Goal: Find specific page/section: Find specific page/section

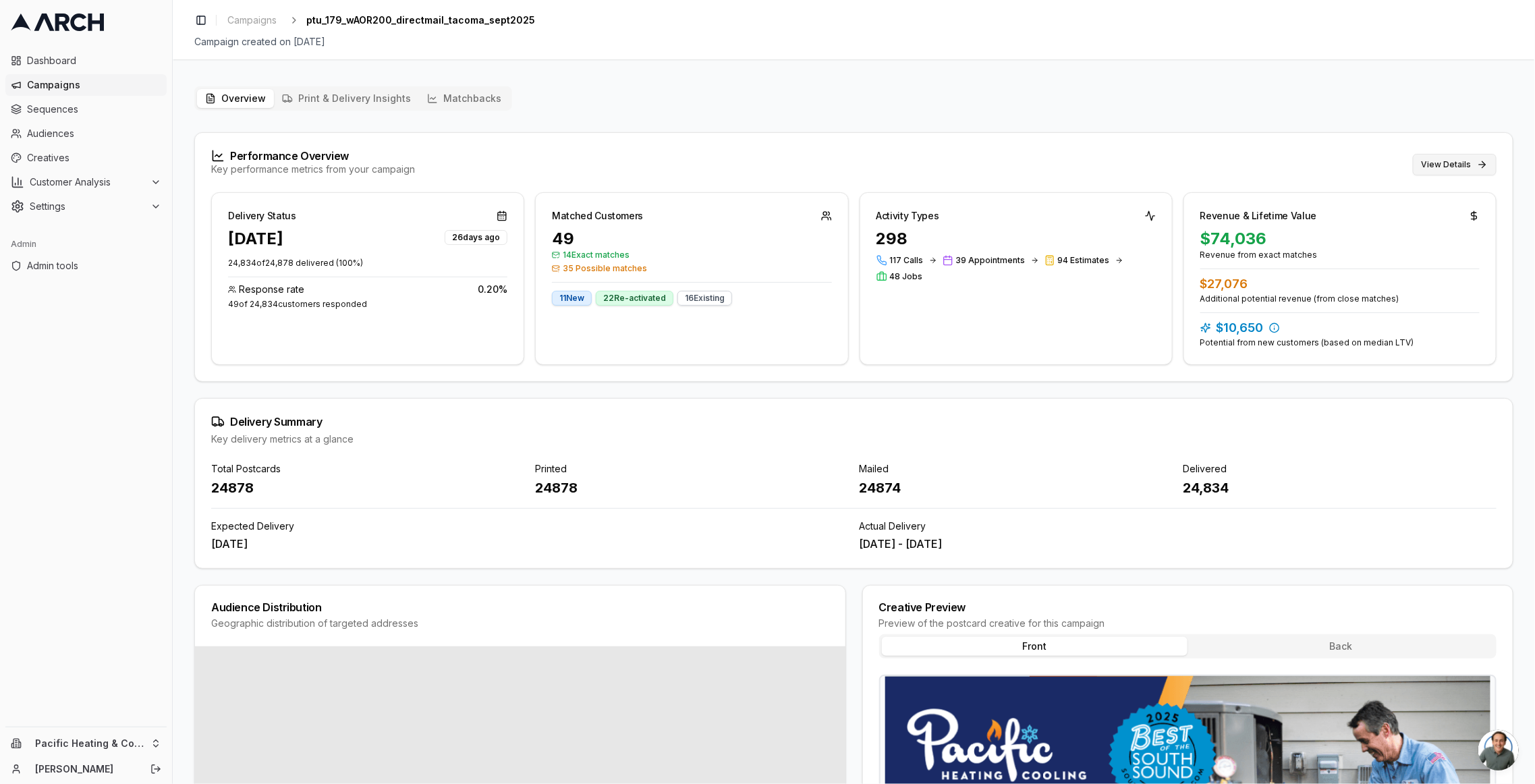
click at [1440, 159] on button "View Details" at bounding box center [1456, 164] width 84 height 21
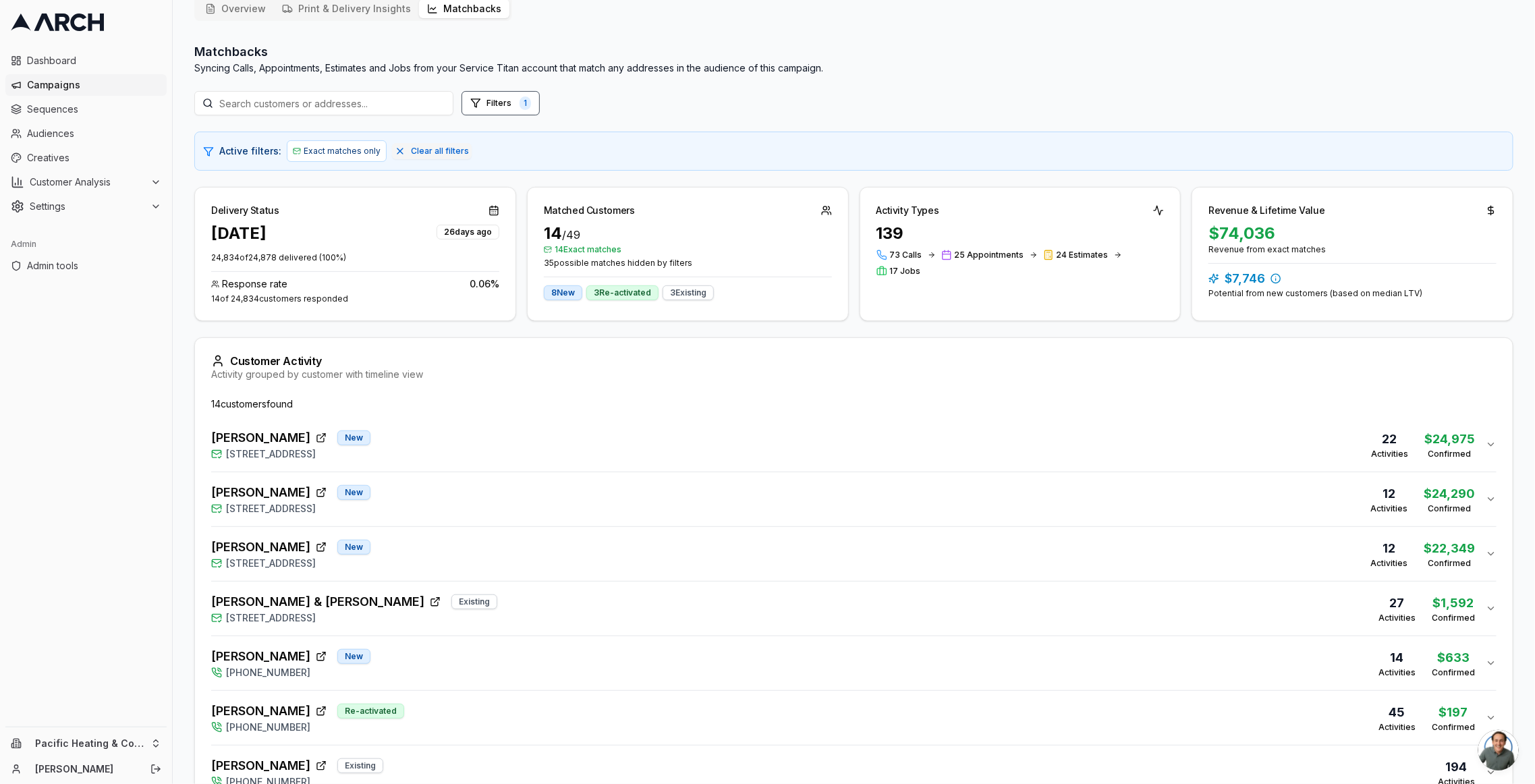
scroll to position [90, 0]
click at [902, 553] on div "[PERSON_NAME] New [STREET_ADDRESS] 12 Activities $22,349 Confirmed" at bounding box center [849, 554] width 1275 height 32
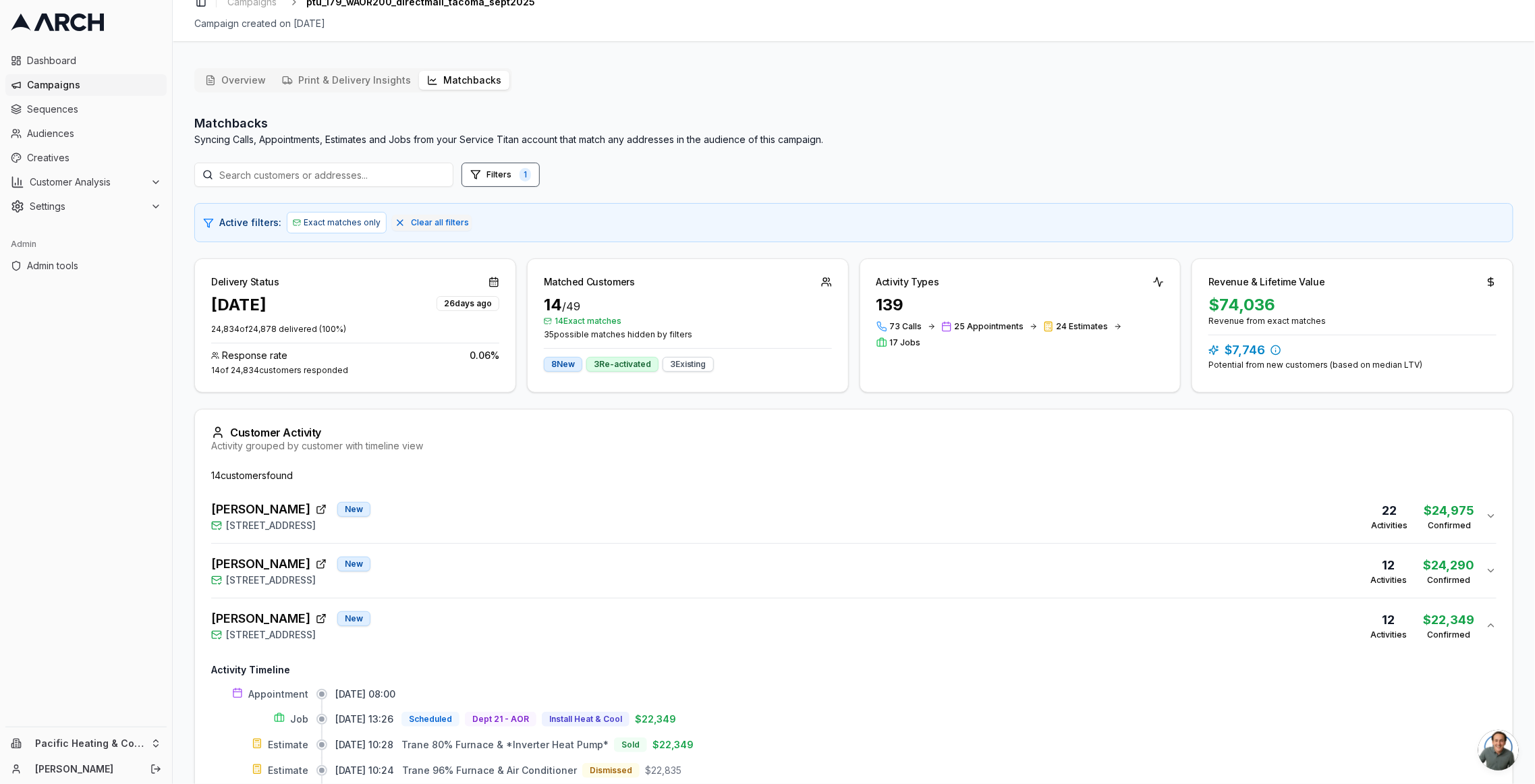
scroll to position [15, 0]
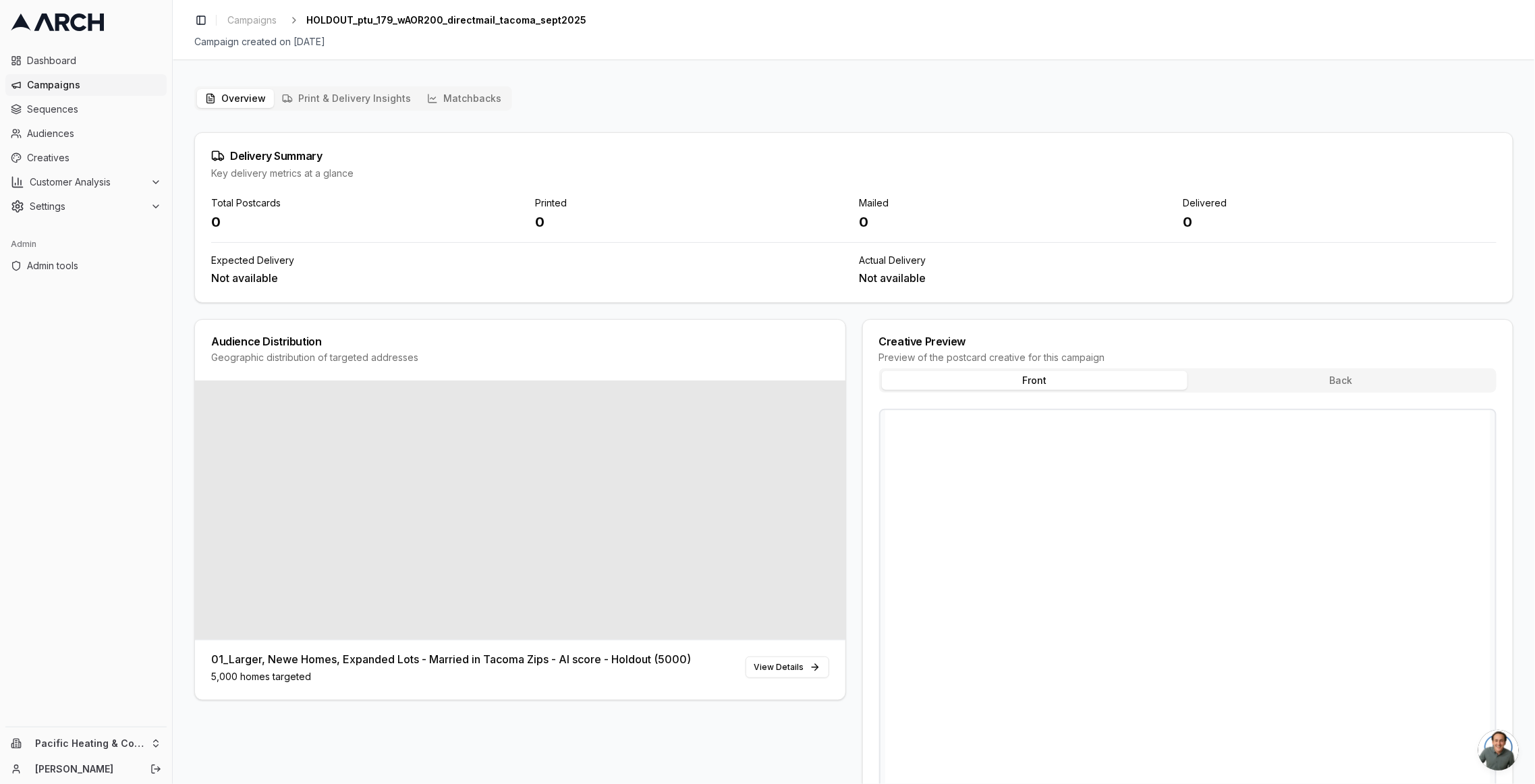
click at [454, 102] on button "Matchbacks" at bounding box center [463, 98] width 90 height 19
